Goal: Transaction & Acquisition: Book appointment/travel/reservation

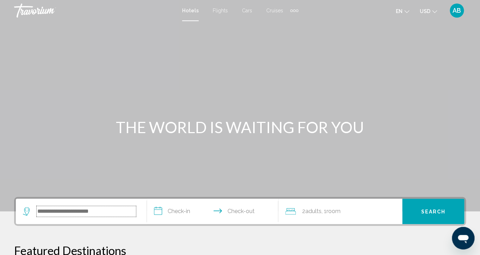
click at [97, 209] on input "Search widget" at bounding box center [86, 211] width 99 height 11
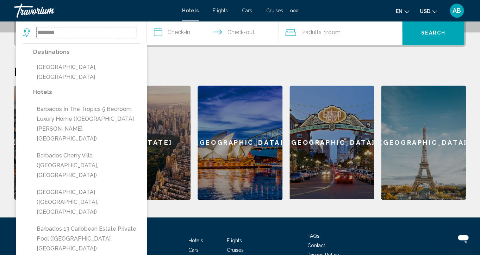
scroll to position [180, 0]
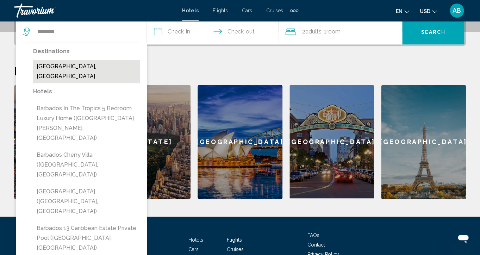
click at [98, 69] on button "[GEOGRAPHIC_DATA], [GEOGRAPHIC_DATA]" at bounding box center [86, 71] width 107 height 23
type input "**********"
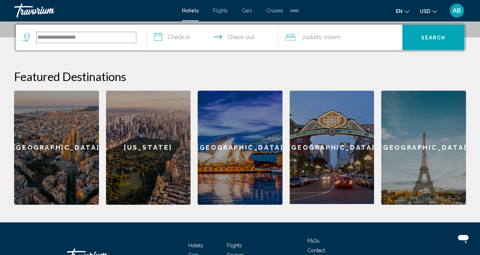
scroll to position [174, 0]
click at [169, 35] on input "**********" at bounding box center [214, 38] width 134 height 27
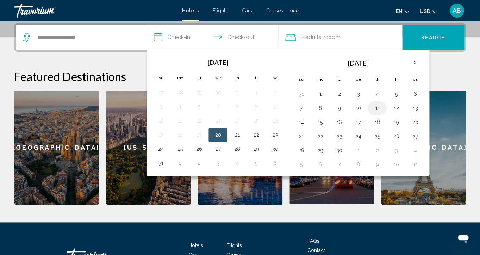
click at [376, 109] on button "11" at bounding box center [376, 108] width 11 height 10
click at [374, 107] on button "11" at bounding box center [376, 108] width 11 height 10
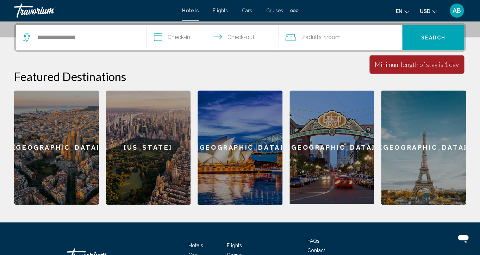
click at [231, 39] on input "**********" at bounding box center [214, 38] width 134 height 27
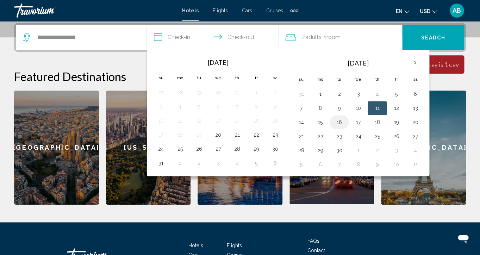
click at [340, 121] on button "16" at bounding box center [338, 122] width 11 height 10
type input "**********"
click at [340, 121] on div "[GEOGRAPHIC_DATA]" at bounding box center [331, 146] width 85 height 113
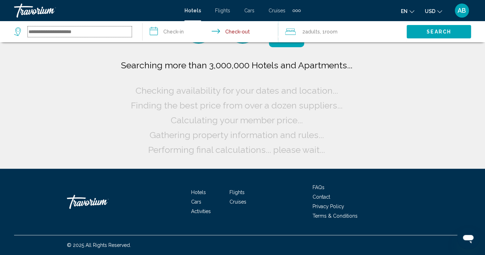
click at [107, 29] on input "Search widget" at bounding box center [80, 31] width 104 height 11
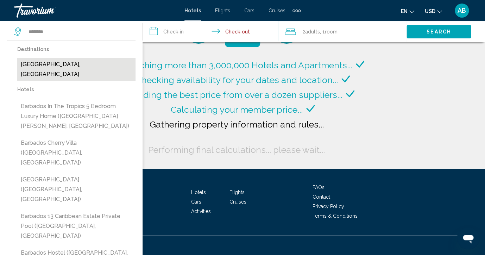
click at [36, 62] on button "[GEOGRAPHIC_DATA], [GEOGRAPHIC_DATA]" at bounding box center [76, 69] width 118 height 23
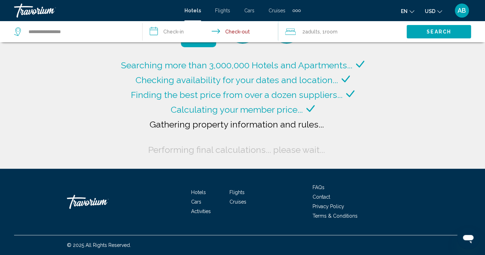
click at [156, 33] on input "**********" at bounding box center [212, 32] width 138 height 23
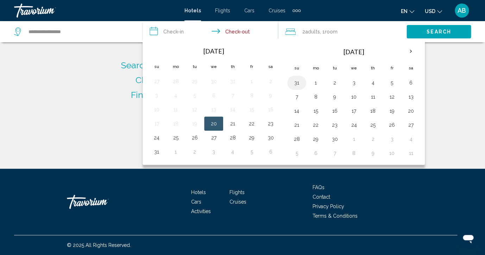
type input "**********"
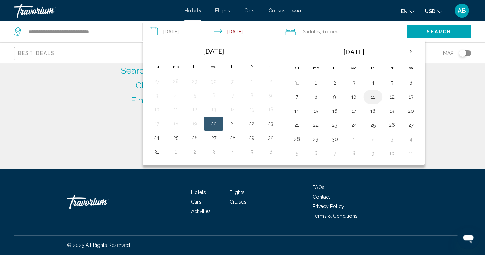
click at [370, 96] on button "11" at bounding box center [372, 97] width 11 height 10
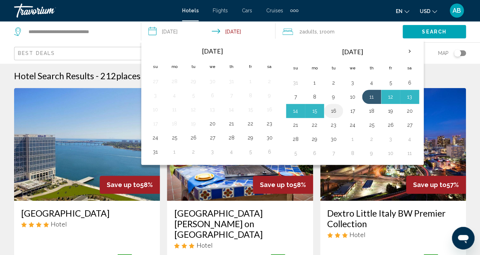
click at [337, 110] on button "16" at bounding box center [333, 111] width 11 height 10
type input "**********"
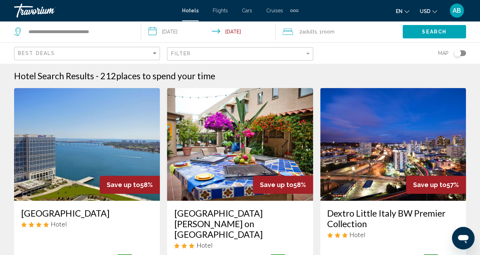
click at [417, 31] on button "Search" at bounding box center [433, 31] width 63 height 13
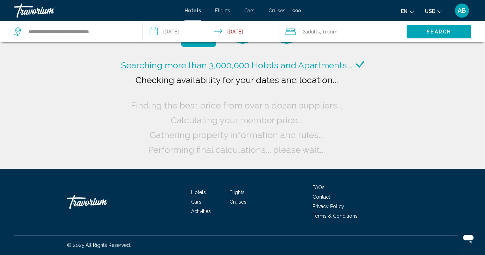
click at [336, 36] on span ", 1 Room rooms" at bounding box center [329, 32] width 18 height 10
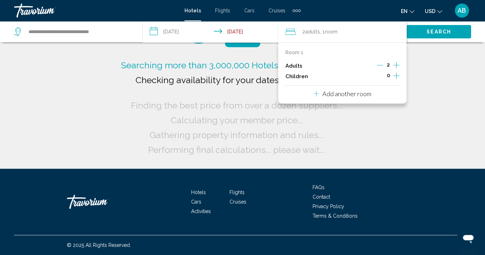
click at [336, 36] on span ", 1 Room rooms" at bounding box center [329, 32] width 18 height 10
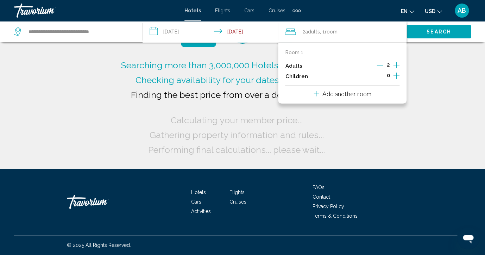
click at [436, 105] on div "Searching more than 3,000,000 Hotels and Apartments... Checking availability fo…" at bounding box center [242, 84] width 485 height 169
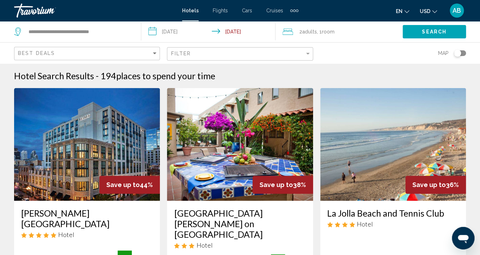
click at [59, 24] on div "**********" at bounding box center [74, 31] width 120 height 21
click at [62, 29] on input "**********" at bounding box center [79, 31] width 102 height 11
drag, startPoint x: 111, startPoint y: 31, endPoint x: -8, endPoint y: 26, distance: 119.1
click at [28, 26] on input "**********" at bounding box center [79, 31] width 102 height 11
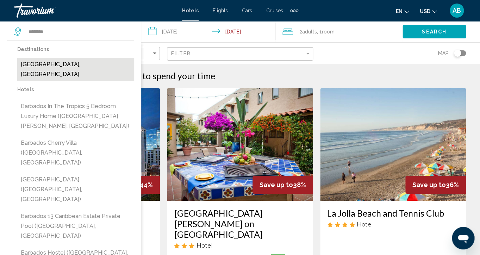
click at [49, 68] on button "[GEOGRAPHIC_DATA], [GEOGRAPHIC_DATA]" at bounding box center [75, 69] width 117 height 23
type input "**********"
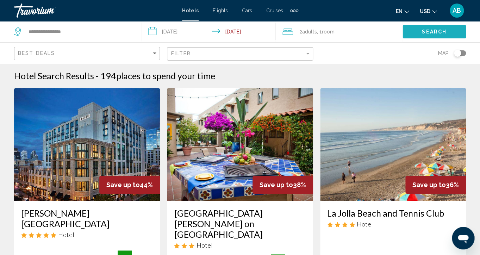
click at [419, 33] on button "Search" at bounding box center [433, 31] width 63 height 13
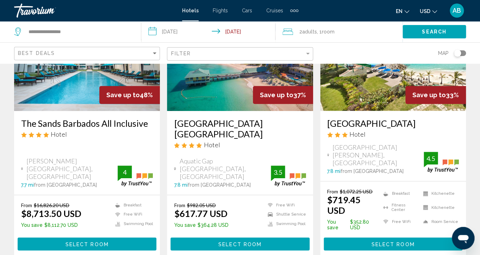
scroll to position [90, 0]
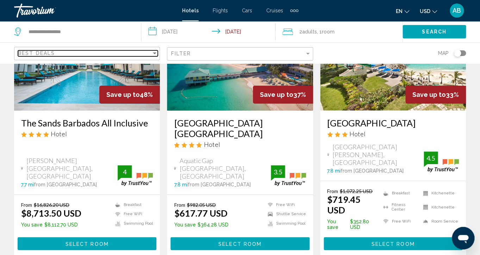
click at [80, 55] on div "Best Deals" at bounding box center [84, 53] width 133 height 6
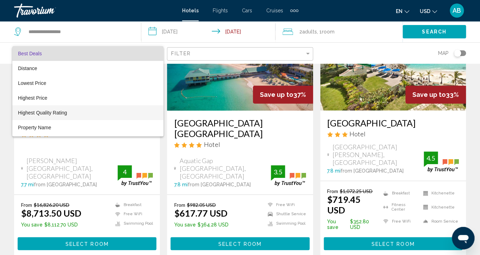
click at [61, 111] on span "Highest Quality Rating" at bounding box center [42, 113] width 49 height 6
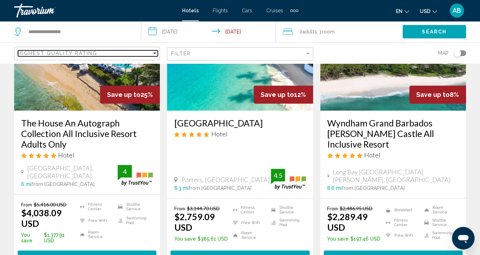
scroll to position [644, 0]
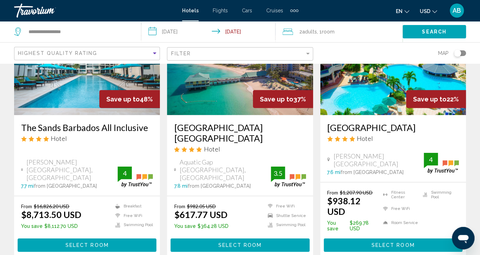
click at [427, 33] on span "Search" at bounding box center [434, 32] width 25 height 6
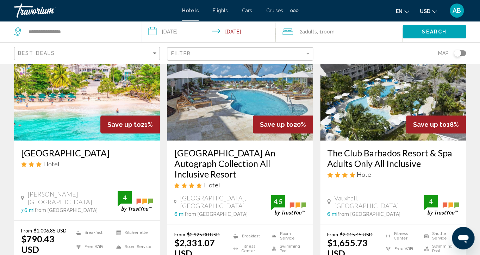
scroll to position [890, 0]
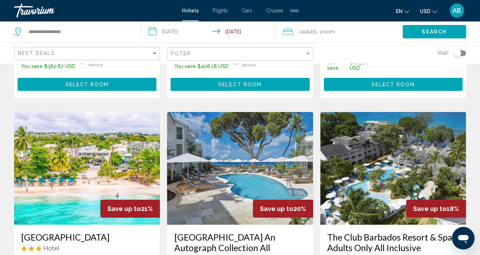
click at [347, 156] on img "Main content" at bounding box center [393, 168] width 146 height 113
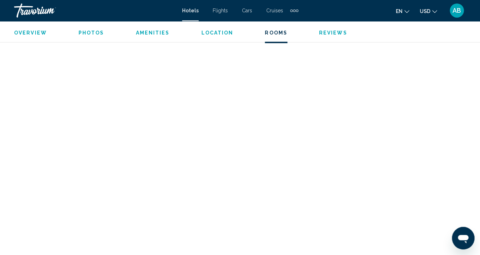
scroll to position [2375, 0]
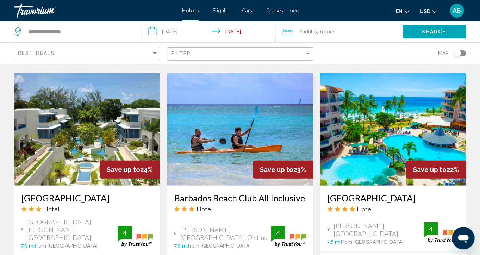
scroll to position [575, 0]
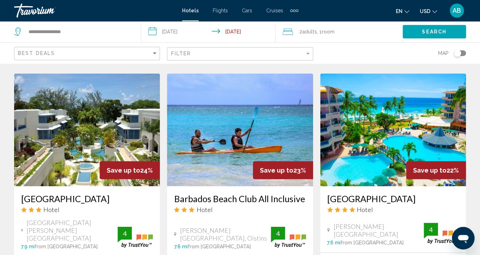
click at [375, 135] on img "Main content" at bounding box center [393, 130] width 146 height 113
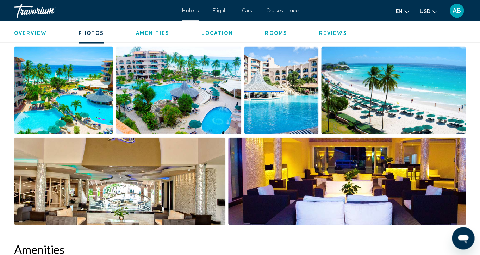
scroll to position [485, 0]
click at [97, 86] on img "Open full-screen image slider" at bounding box center [63, 90] width 99 height 87
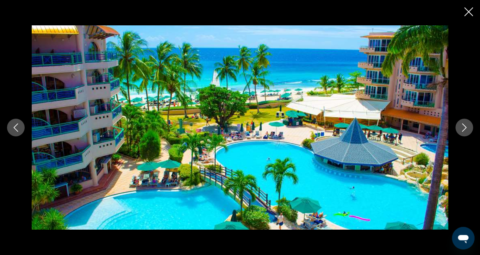
click at [468, 128] on icon "Next image" at bounding box center [464, 127] width 8 height 8
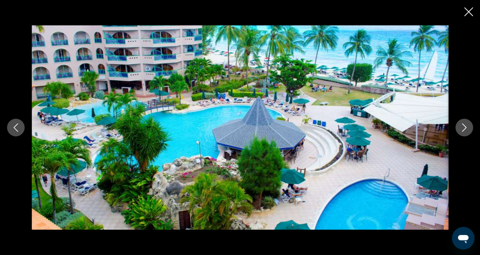
click at [468, 128] on icon "Next image" at bounding box center [464, 127] width 8 height 8
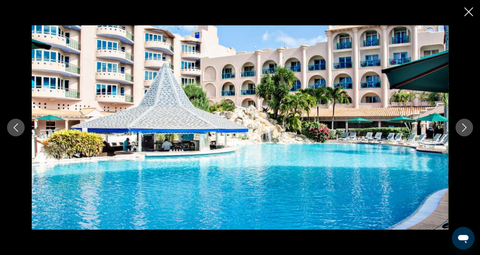
click at [468, 128] on icon "Next image" at bounding box center [464, 127] width 8 height 8
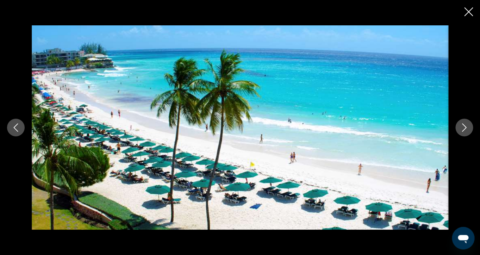
click at [468, 128] on icon "Next image" at bounding box center [464, 127] width 8 height 8
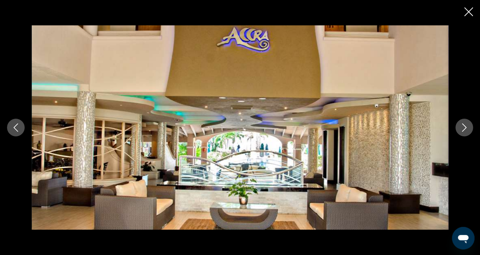
click at [468, 128] on icon "Next image" at bounding box center [464, 127] width 8 height 8
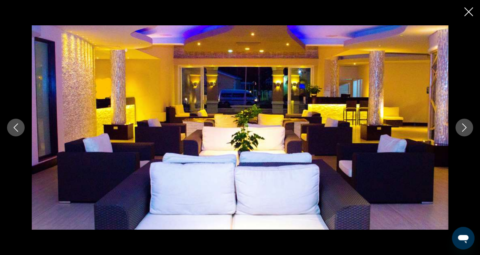
click at [468, 128] on icon "Next image" at bounding box center [464, 127] width 8 height 8
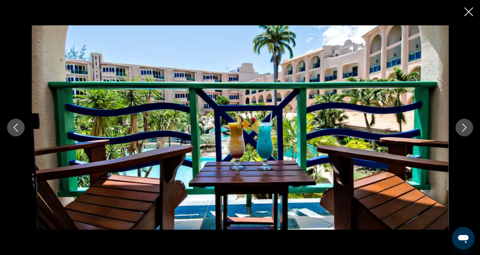
click at [468, 128] on icon "Next image" at bounding box center [464, 127] width 8 height 8
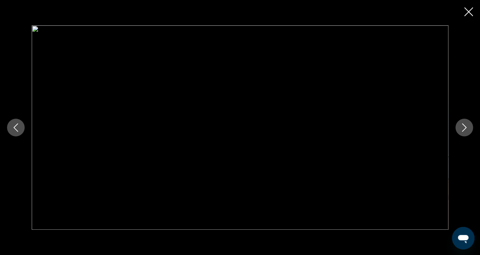
click at [468, 128] on icon "Next image" at bounding box center [464, 127] width 8 height 8
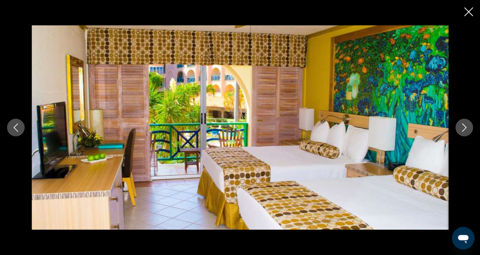
click at [468, 128] on icon "Next image" at bounding box center [464, 127] width 8 height 8
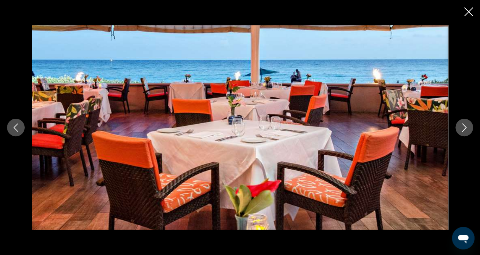
click at [468, 128] on icon "Next image" at bounding box center [464, 127] width 8 height 8
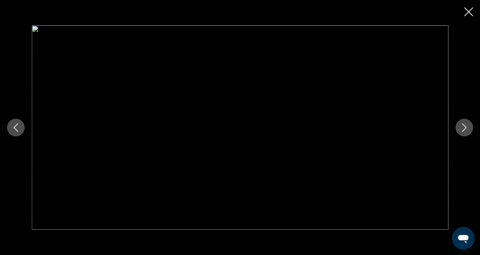
click at [468, 128] on icon "Next image" at bounding box center [464, 127] width 8 height 8
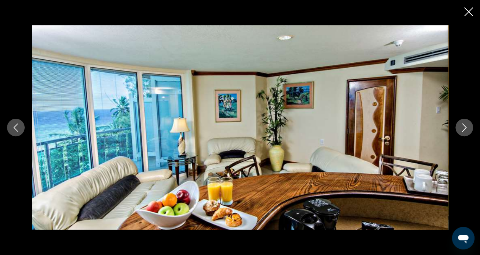
click at [467, 131] on icon "Next image" at bounding box center [464, 127] width 8 height 8
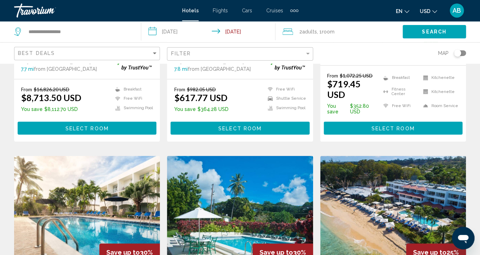
scroll to position [206, 0]
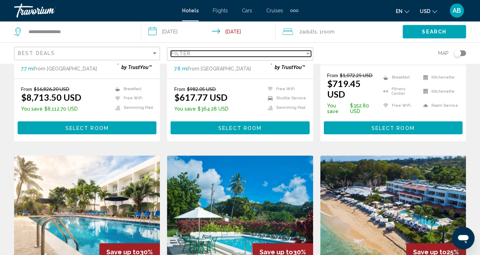
click at [219, 54] on div "Filter" at bounding box center [237, 54] width 133 height 6
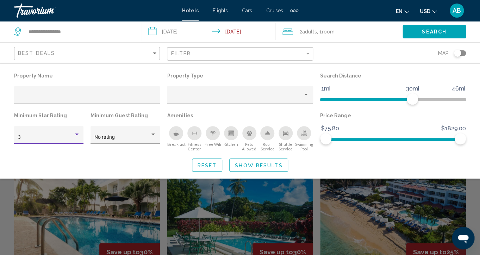
click at [76, 132] on div "Hotel Filters" at bounding box center [77, 135] width 6 height 6
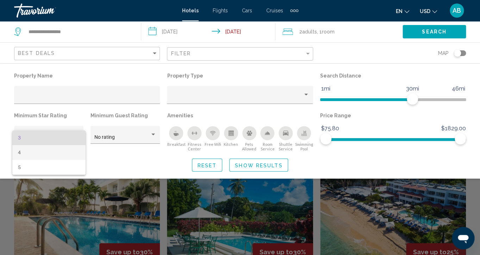
click at [55, 154] on span "4" at bounding box center [49, 152] width 62 height 15
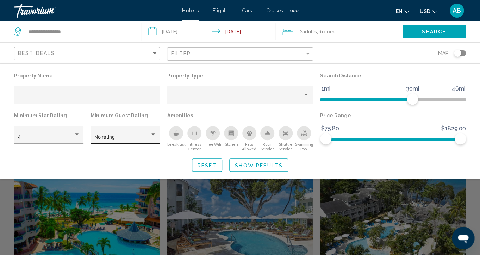
click at [102, 141] on div "No rating" at bounding box center [125, 137] width 62 height 14
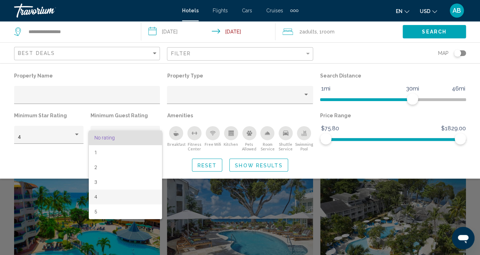
click at [102, 201] on span "4" at bounding box center [125, 196] width 62 height 15
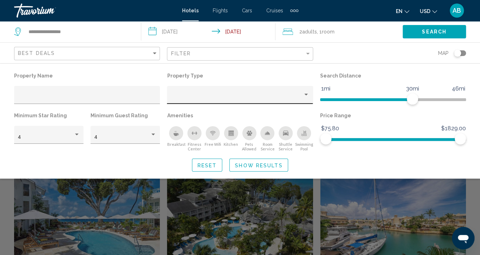
click at [277, 92] on div "Hotel Filters" at bounding box center [240, 97] width 138 height 14
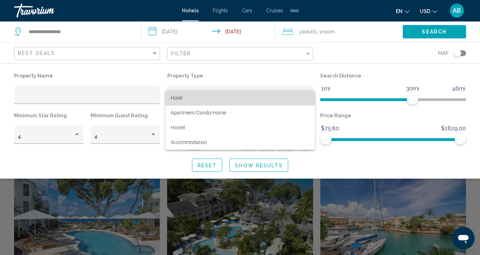
click at [238, 99] on span "Hotel" at bounding box center [240, 97] width 138 height 15
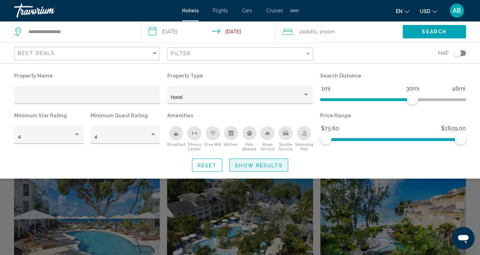
click at [273, 166] on span "Show Results" at bounding box center [259, 165] width 48 height 6
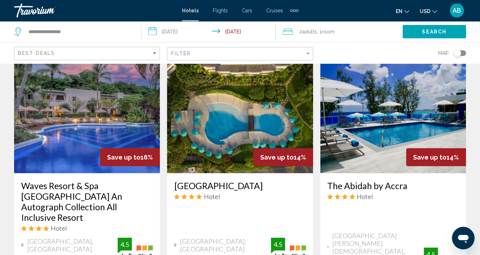
scroll to position [597, 0]
click at [122, 131] on img "Main content" at bounding box center [87, 117] width 146 height 113
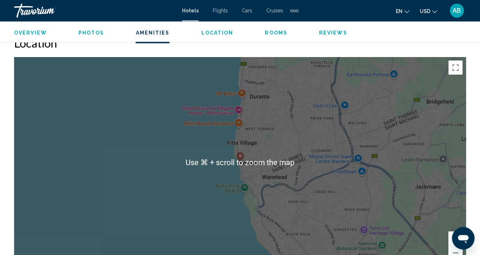
scroll to position [777, 0]
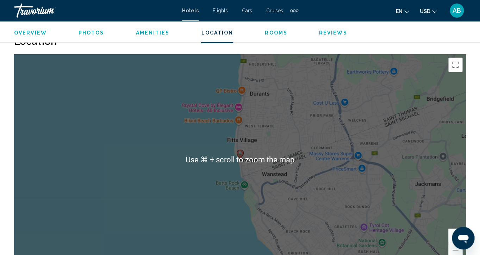
click at [363, 166] on div "To activate drag with keyboard, press Alt + Enter. Once in keyboard drag state,…" at bounding box center [240, 159] width 452 height 211
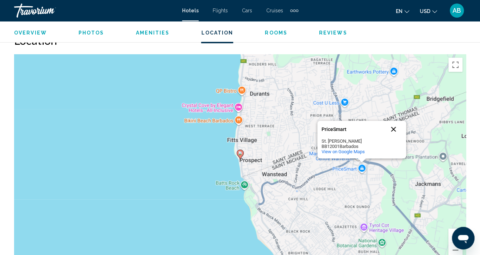
click at [395, 136] on button "Close" at bounding box center [393, 129] width 17 height 17
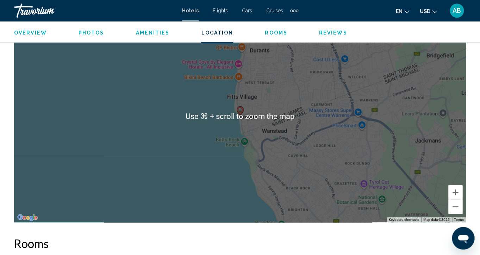
scroll to position [828, 0]
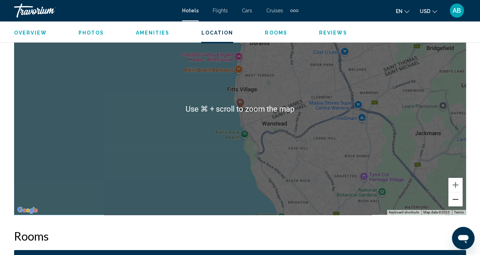
click at [451, 196] on button "Zoom out" at bounding box center [455, 199] width 14 height 14
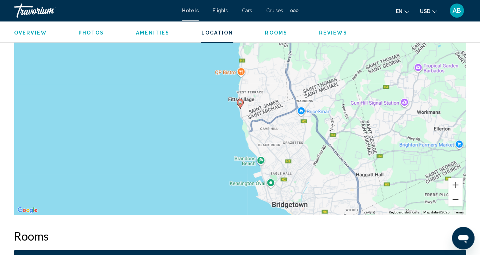
click at [451, 196] on button "Zoom out" at bounding box center [455, 199] width 14 height 14
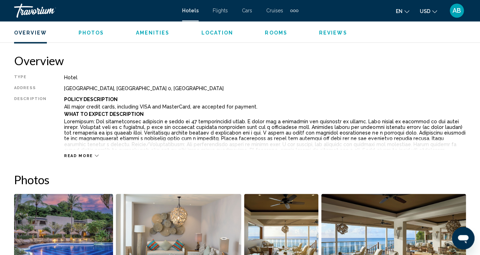
scroll to position [338, 0]
click at [82, 154] on span "Read more" at bounding box center [78, 155] width 29 height 5
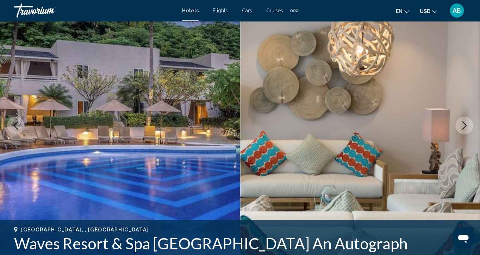
scroll to position [0, 0]
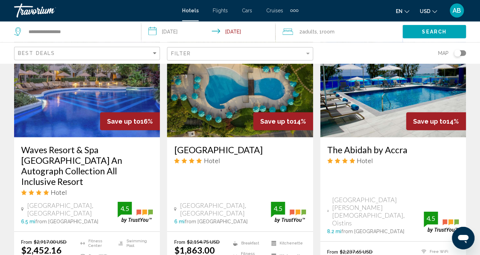
scroll to position [597, 0]
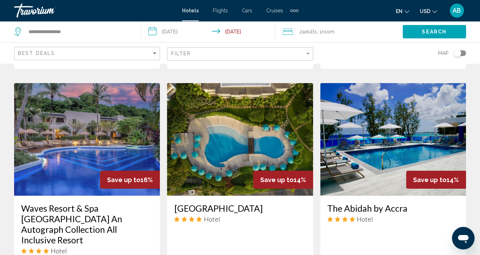
click at [204, 141] on img "Main content" at bounding box center [240, 139] width 146 height 113
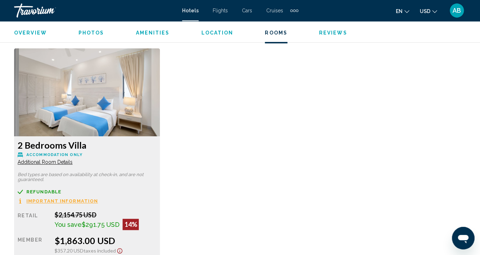
scroll to position [1026, 0]
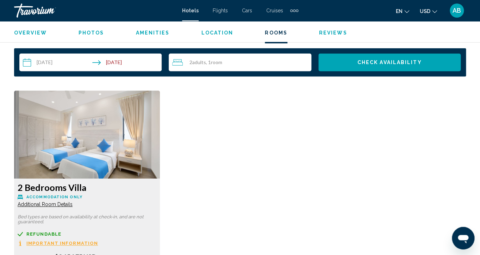
click at [121, 131] on img "Main content" at bounding box center [87, 134] width 146 height 88
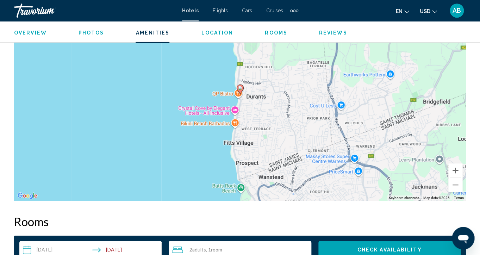
scroll to position [660, 0]
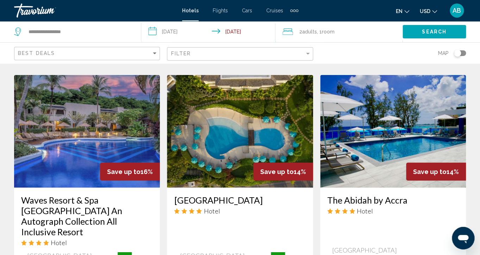
scroll to position [625, 0]
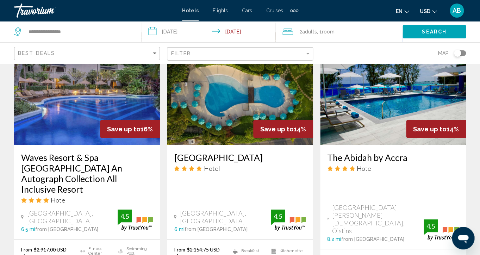
click at [365, 123] on img "Main content" at bounding box center [393, 88] width 146 height 113
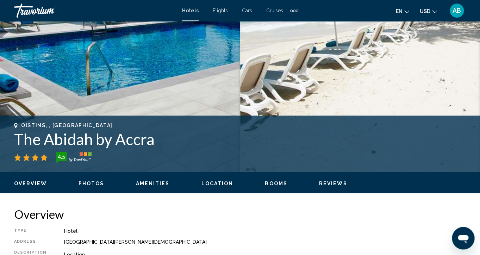
scroll to position [182, 0]
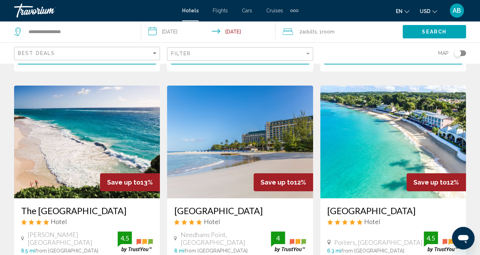
scroll to position [862, 0]
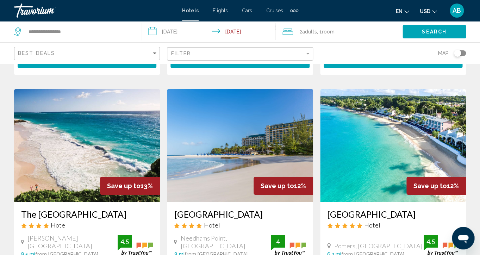
click at [414, 125] on img "Main content" at bounding box center [393, 145] width 146 height 113
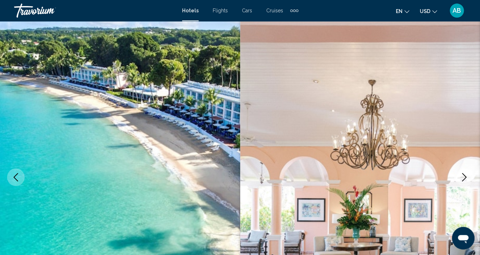
scroll to position [17, 0]
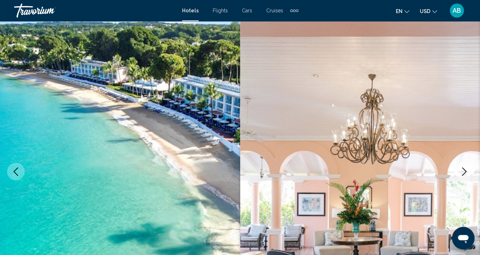
click at [461, 173] on icon "Next image" at bounding box center [464, 171] width 8 height 8
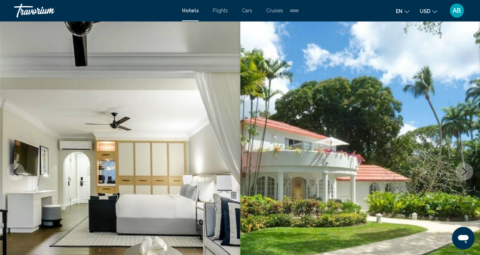
click at [461, 173] on icon "Next image" at bounding box center [464, 171] width 8 height 8
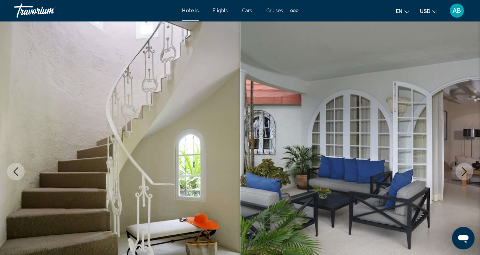
click at [461, 173] on icon "Next image" at bounding box center [464, 171] width 8 height 8
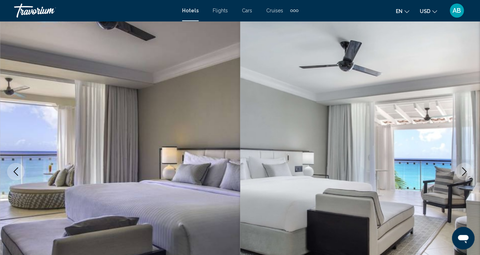
click at [461, 173] on icon "Next image" at bounding box center [464, 171] width 8 height 8
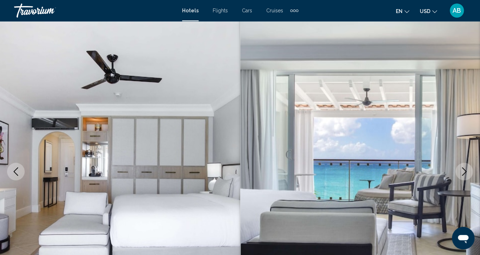
click at [461, 173] on icon "Next image" at bounding box center [464, 171] width 8 height 8
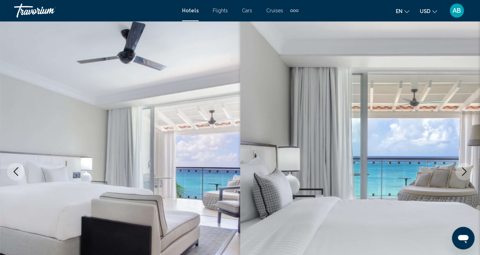
click at [461, 173] on icon "Next image" at bounding box center [464, 171] width 8 height 8
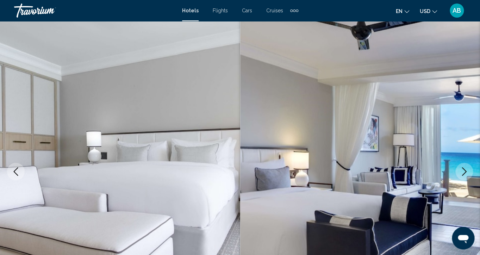
click at [461, 173] on icon "Next image" at bounding box center [464, 171] width 8 height 8
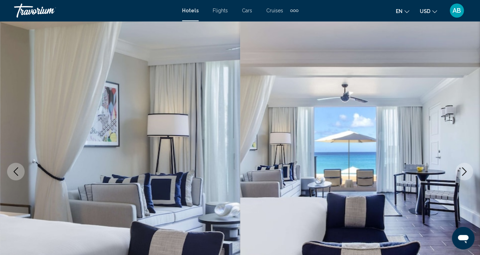
click at [459, 171] on button "Next image" at bounding box center [464, 172] width 18 height 18
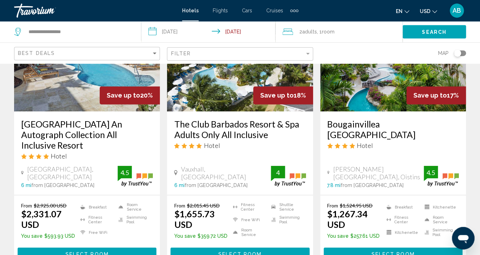
scroll to position [377, 0]
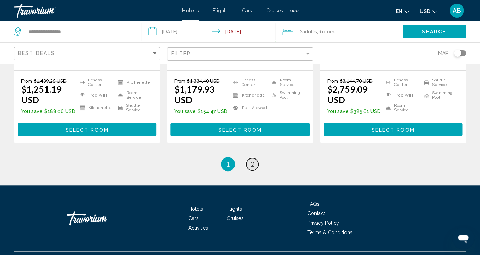
click at [252, 160] on span "2" at bounding box center [253, 164] width 4 height 8
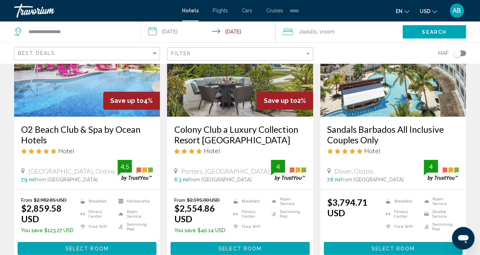
scroll to position [363, 0]
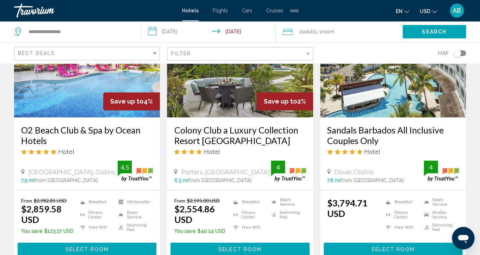
click at [93, 106] on img "Main content" at bounding box center [87, 61] width 146 height 113
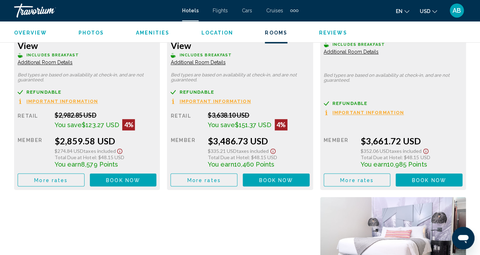
scroll to position [1182, 0]
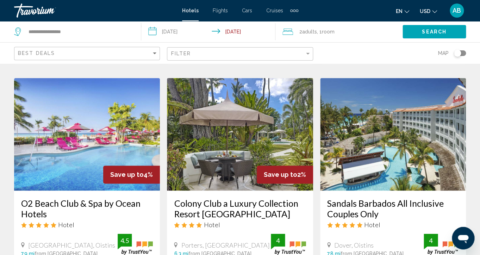
click at [134, 133] on img "Main content" at bounding box center [87, 134] width 146 height 113
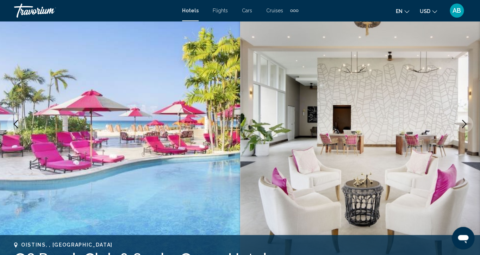
scroll to position [79, 0]
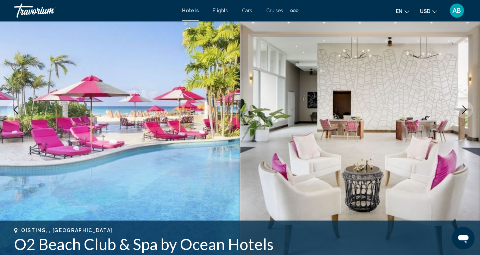
click at [464, 110] on icon "Next image" at bounding box center [464, 109] width 8 height 8
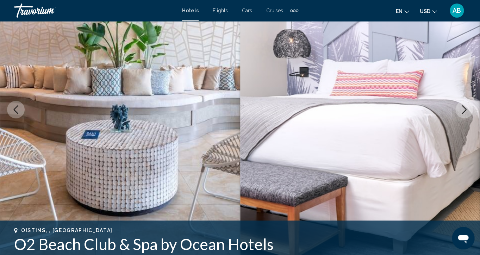
click at [464, 110] on icon "Next image" at bounding box center [464, 109] width 8 height 8
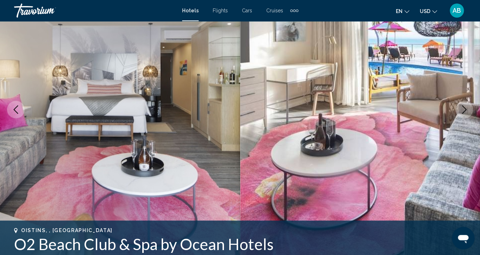
click at [462, 109] on icon "Next image" at bounding box center [464, 109] width 8 height 8
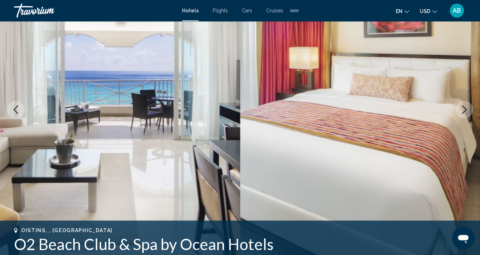
click at [462, 109] on icon "Next image" at bounding box center [464, 109] width 8 height 8
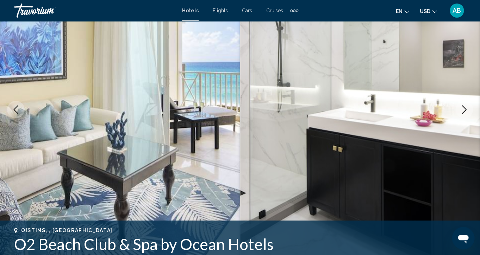
click at [462, 110] on icon "Next image" at bounding box center [464, 109] width 8 height 8
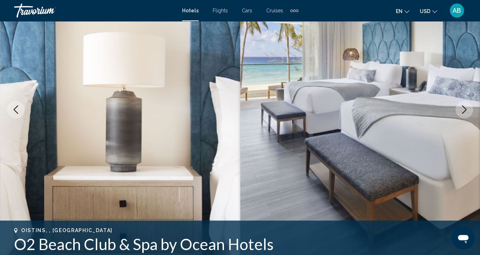
click at [461, 110] on icon "Next image" at bounding box center [464, 109] width 8 height 8
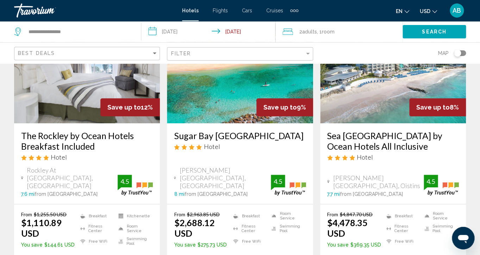
scroll to position [73, 0]
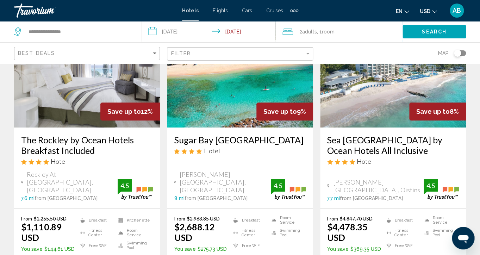
click at [372, 90] on img "Main content" at bounding box center [393, 71] width 146 height 113
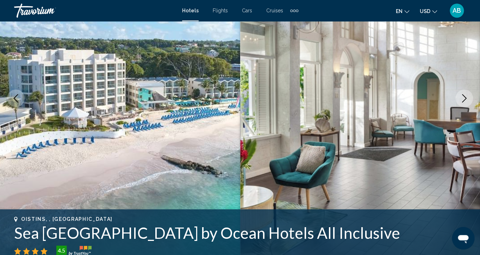
scroll to position [56, 0]
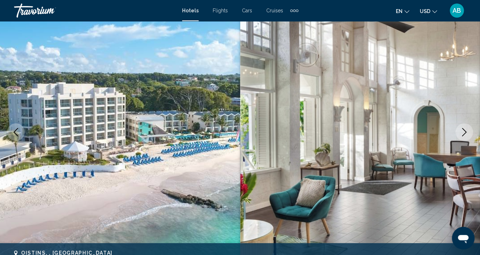
click at [458, 130] on button "Next image" at bounding box center [464, 132] width 18 height 18
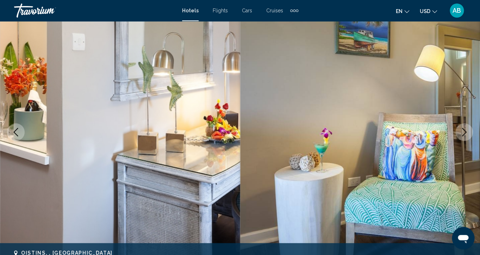
click at [458, 130] on button "Next image" at bounding box center [464, 132] width 18 height 18
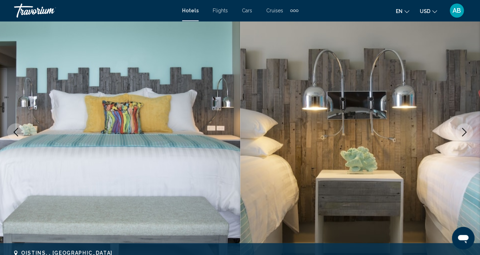
click at [458, 130] on button "Next image" at bounding box center [464, 132] width 18 height 18
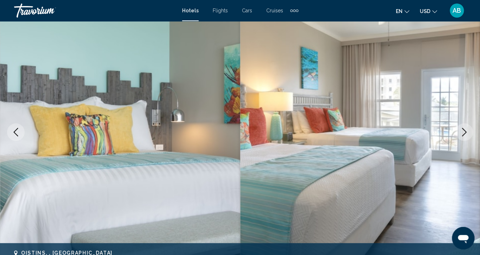
click at [458, 130] on button "Next image" at bounding box center [464, 132] width 18 height 18
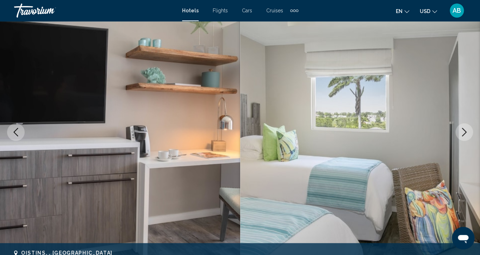
click at [458, 129] on button "Next image" at bounding box center [464, 132] width 18 height 18
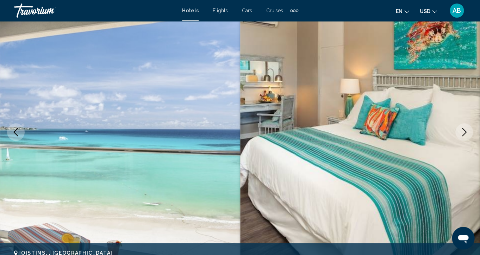
click at [458, 129] on button "Next image" at bounding box center [464, 132] width 18 height 18
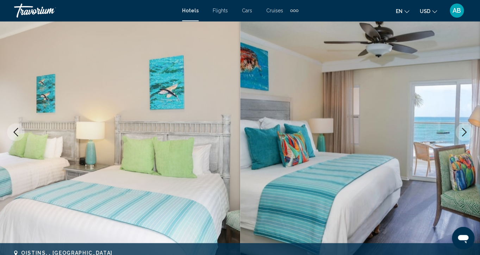
click at [458, 129] on button "Next image" at bounding box center [464, 132] width 18 height 18
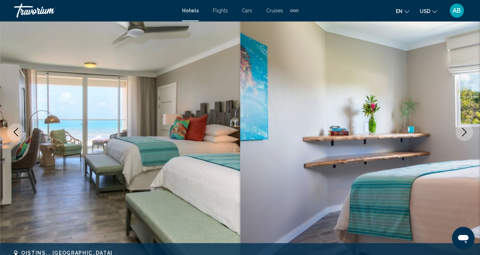
click at [458, 128] on button "Next image" at bounding box center [464, 132] width 18 height 18
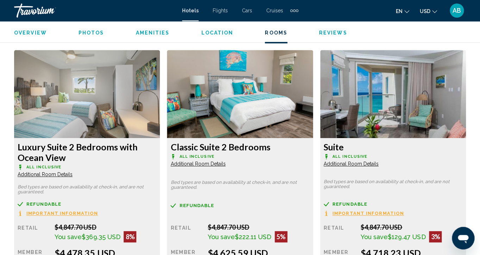
scroll to position [1177, 0]
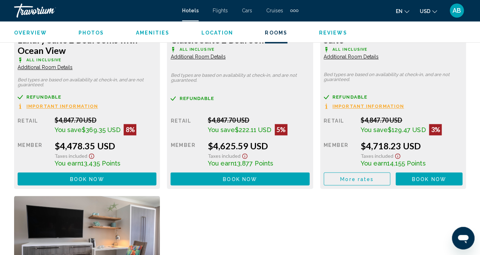
click at [61, 67] on span "Additional Room Details" at bounding box center [45, 67] width 55 height 6
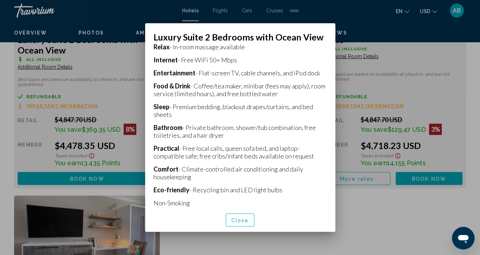
scroll to position [165, 0]
click at [232, 219] on span "Close" at bounding box center [240, 220] width 18 height 6
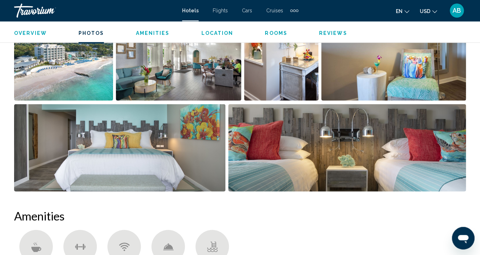
scroll to position [519, 0]
